Goal: Transaction & Acquisition: Purchase product/service

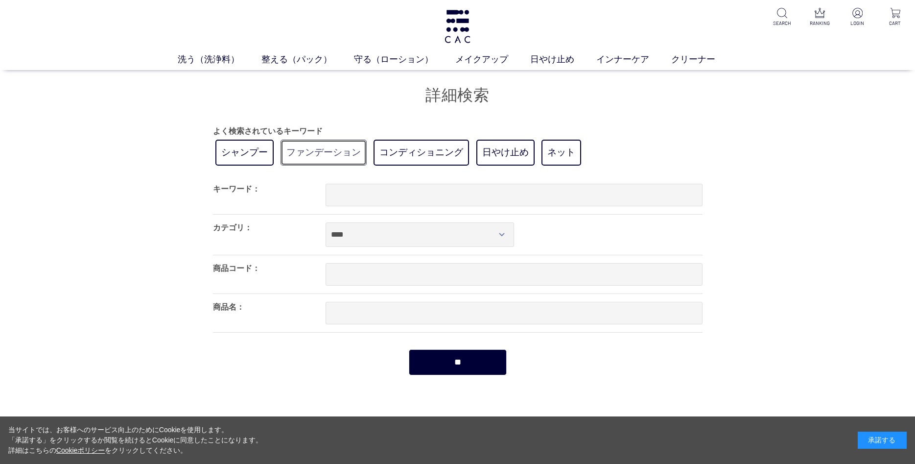
click at [355, 156] on link "ファンデーション" at bounding box center [324, 153] width 86 height 26
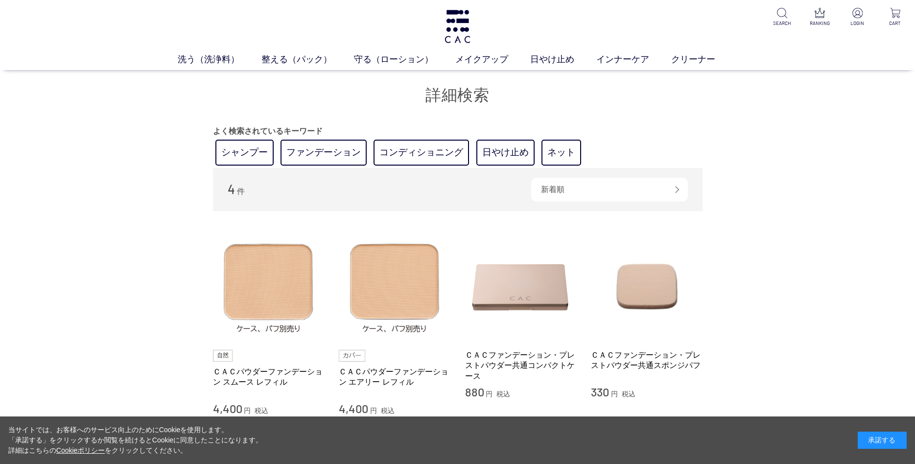
scroll to position [71, 0]
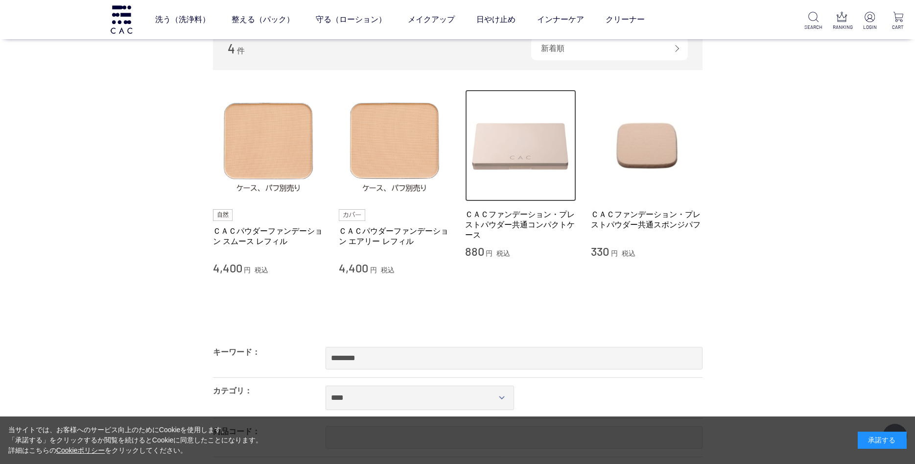
click at [508, 160] on img at bounding box center [521, 146] width 112 height 112
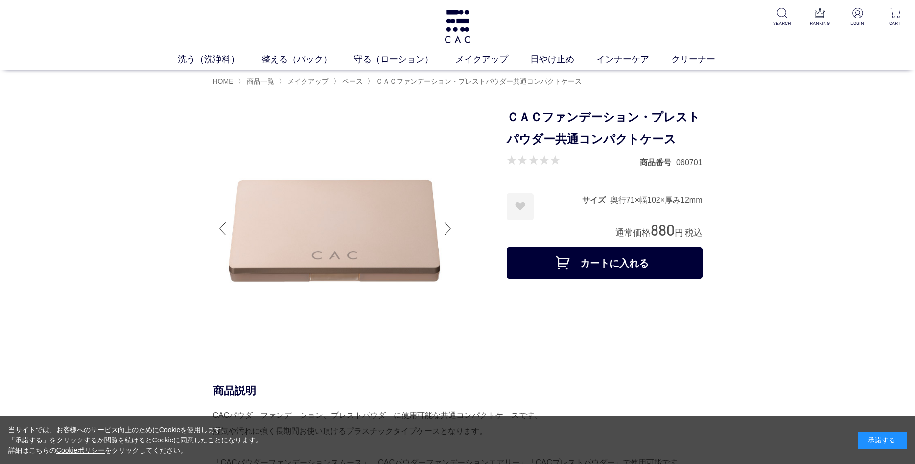
click at [449, 233] on div at bounding box center [448, 228] width 20 height 39
click at [451, 232] on div at bounding box center [448, 228] width 20 height 39
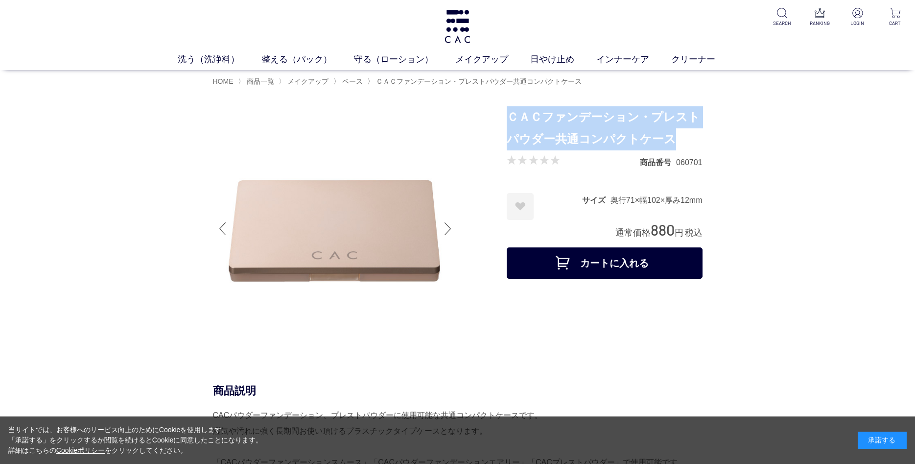
drag, startPoint x: 507, startPoint y: 117, endPoint x: 666, endPoint y: 144, distance: 161.5
click at [666, 144] on h1 "ＣＡＣファンデーション・プレストパウダー共通コンパクトケース" at bounding box center [605, 128] width 196 height 44
copy h1 "ＣＡＣファンデーション・プレストパウダー共通コンパクトケース"
